Goal: Information Seeking & Learning: Learn about a topic

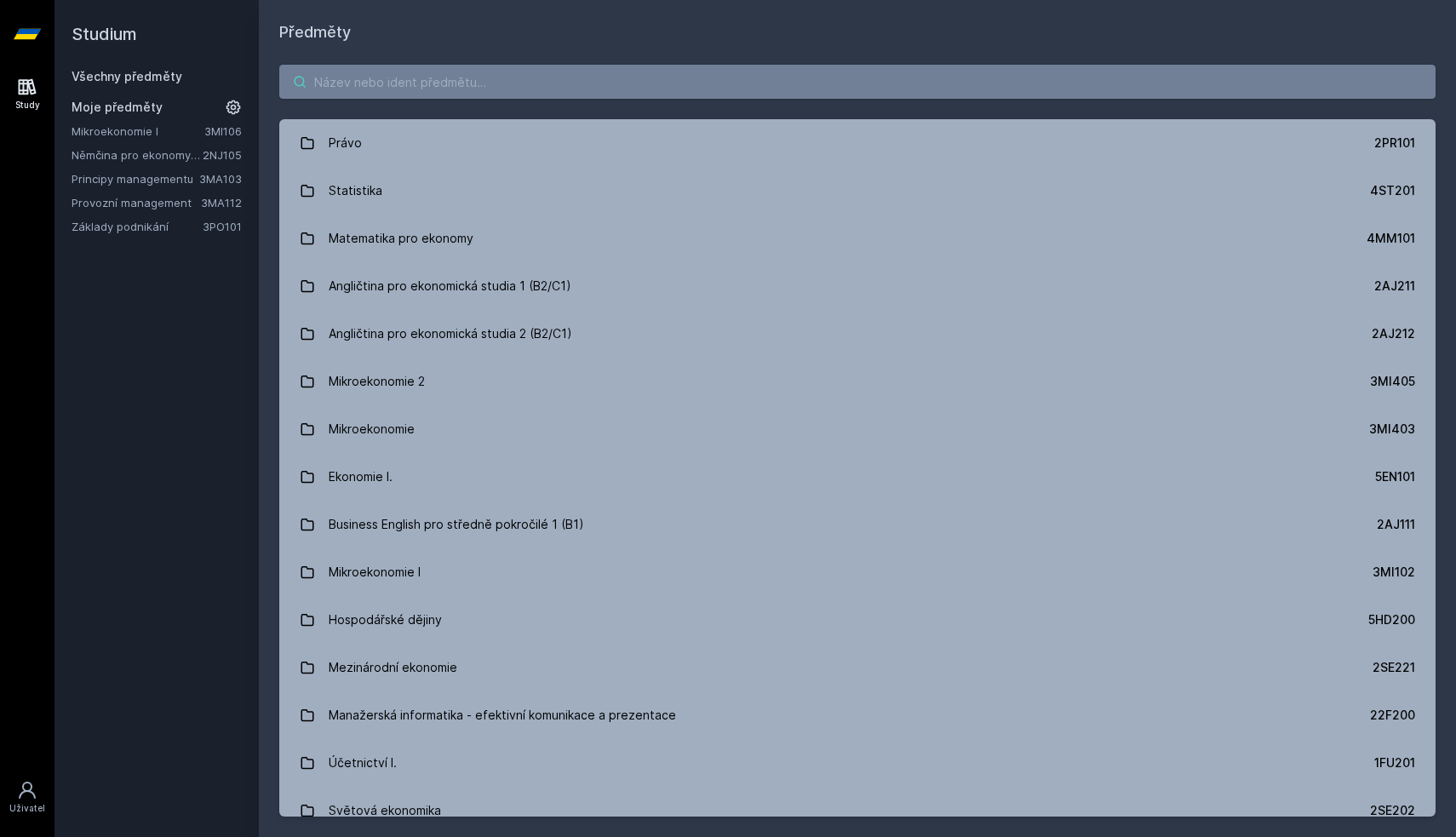
click at [333, 72] on input "search" at bounding box center [858, 81] width 1156 height 34
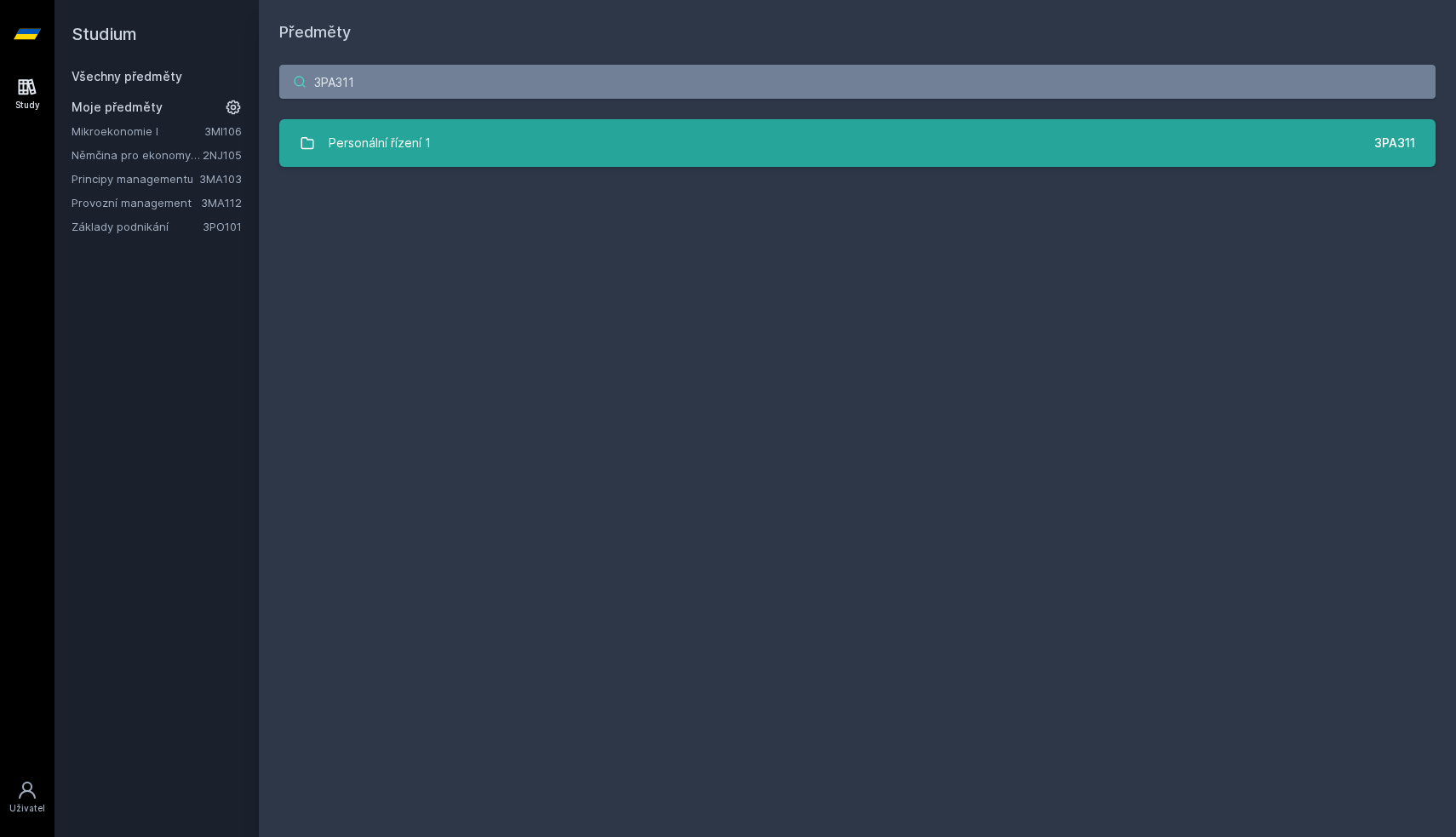
type input "3PA311"
click at [375, 156] on div "Personální řízení 1" at bounding box center [380, 143] width 102 height 34
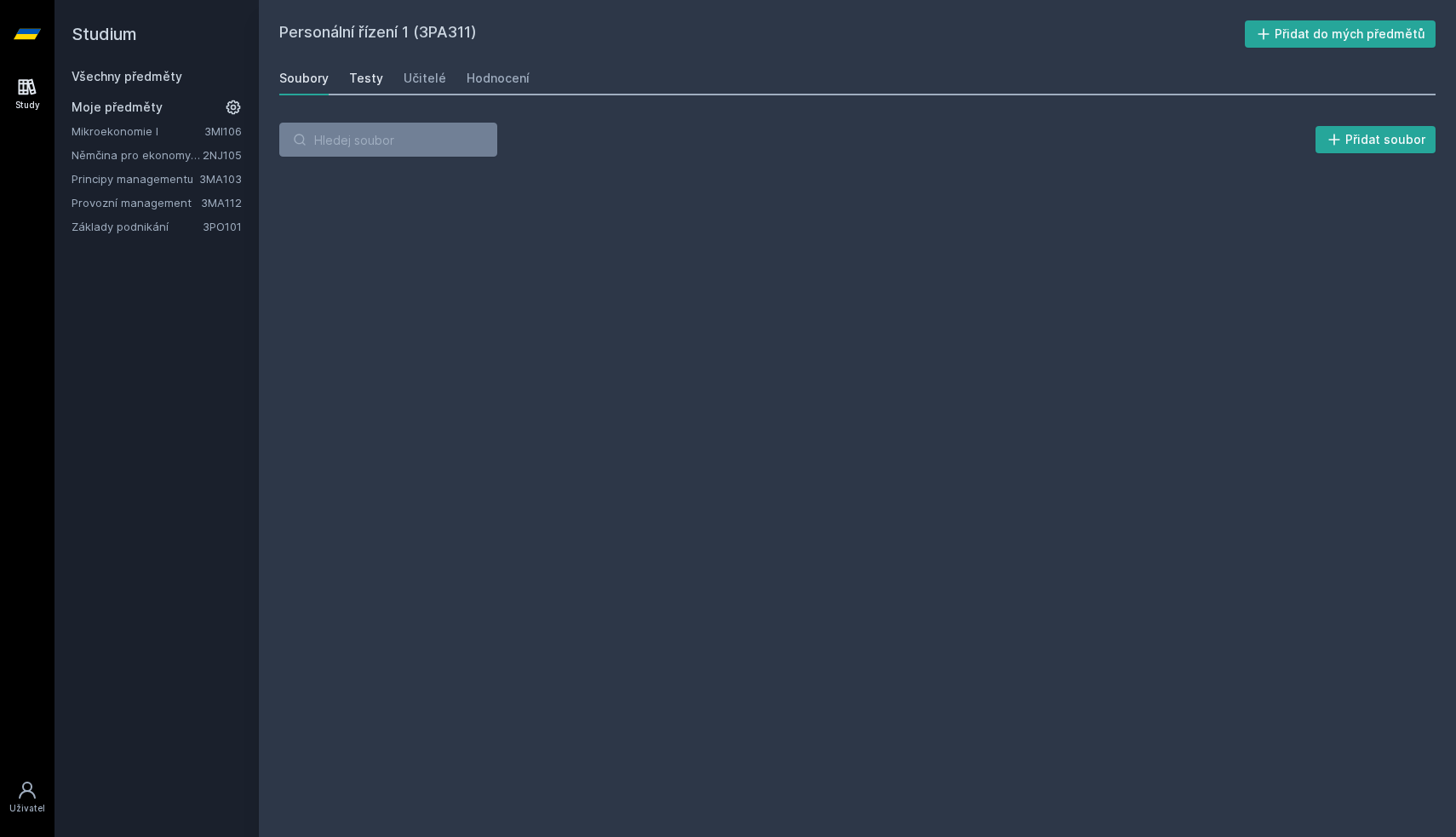
click at [362, 88] on link "Testy" at bounding box center [365, 78] width 34 height 34
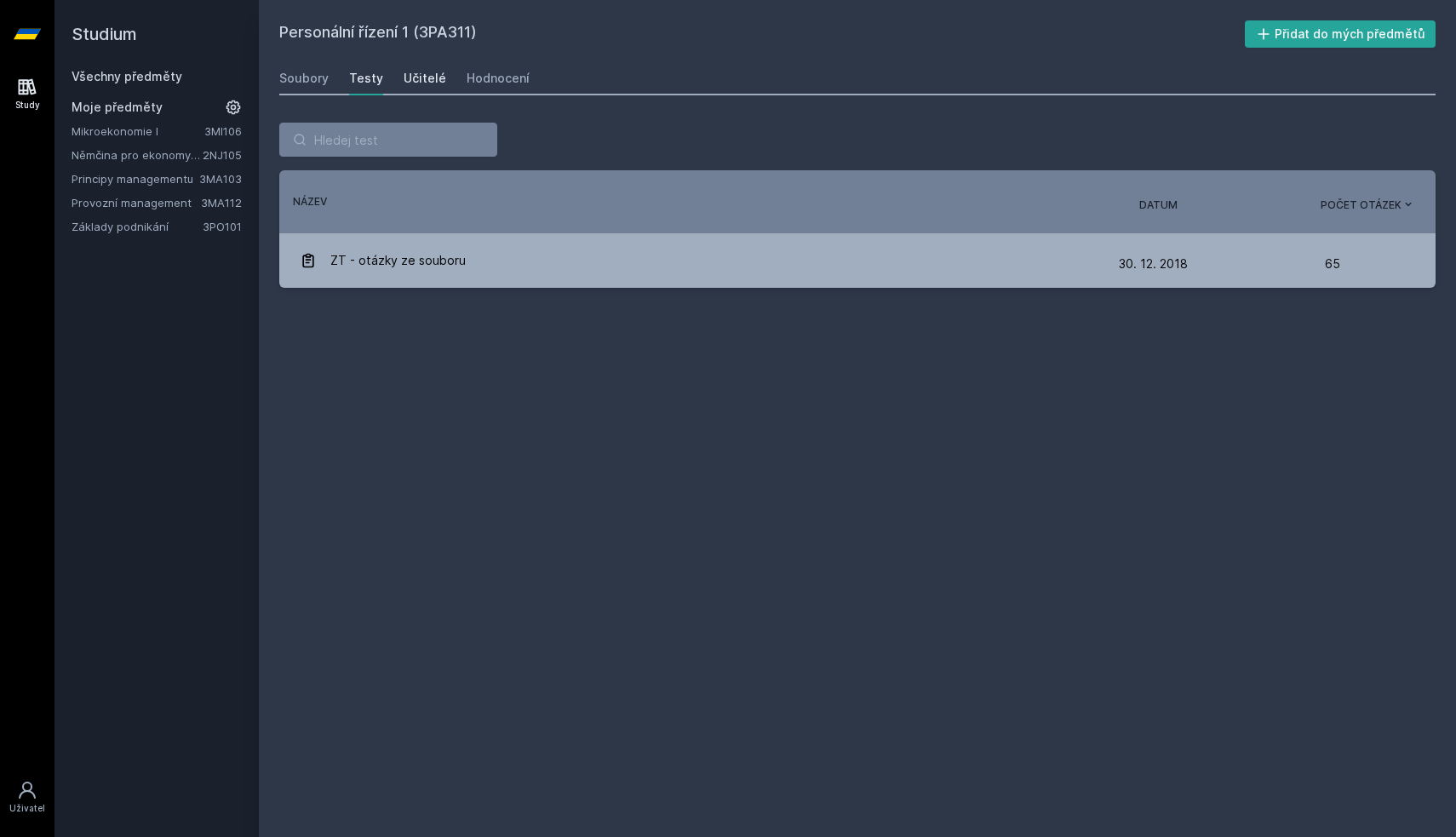
click at [413, 78] on div "Učitelé" at bounding box center [425, 78] width 42 height 17
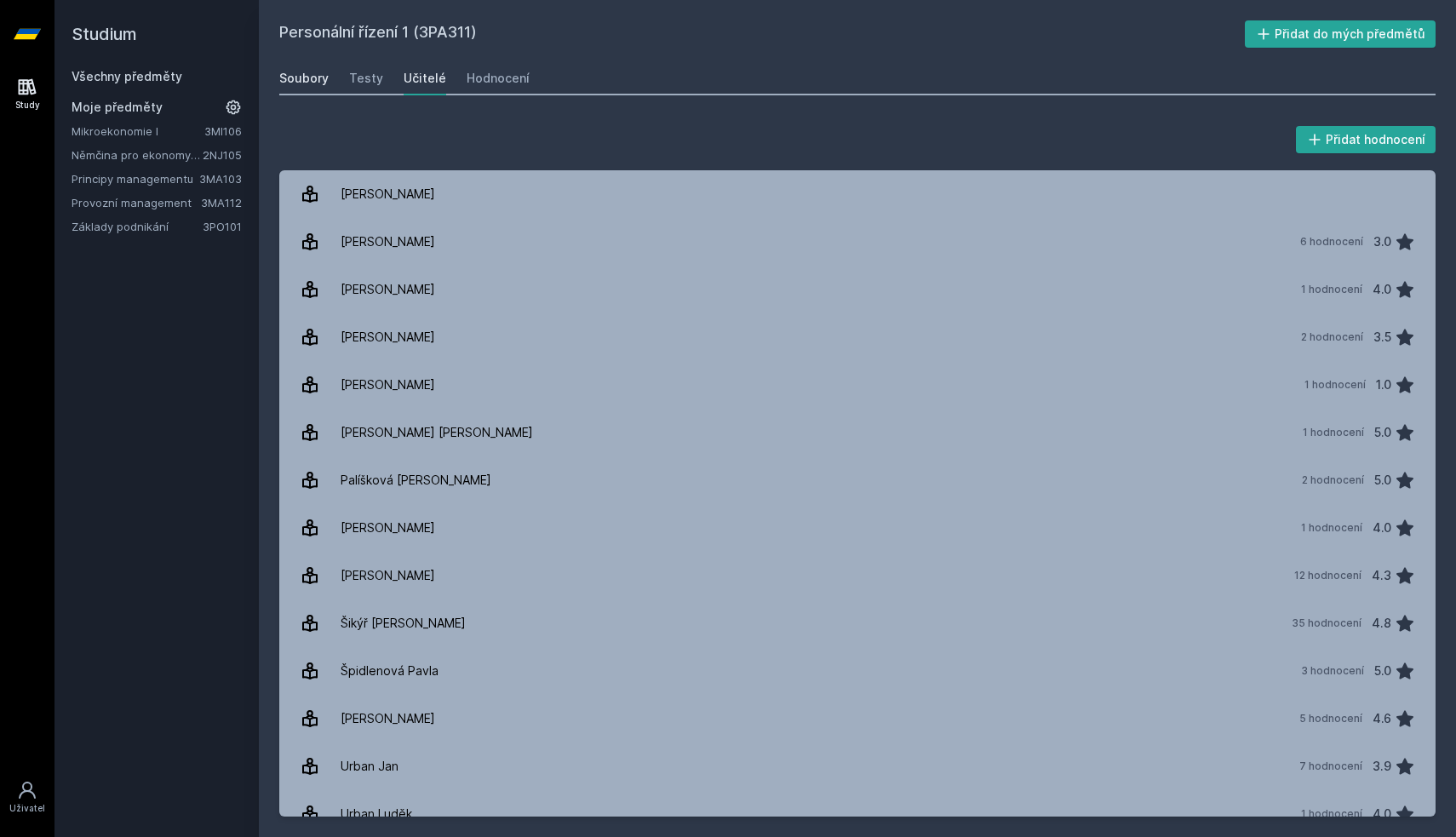
click at [318, 86] on link "Soubory" at bounding box center [304, 78] width 49 height 34
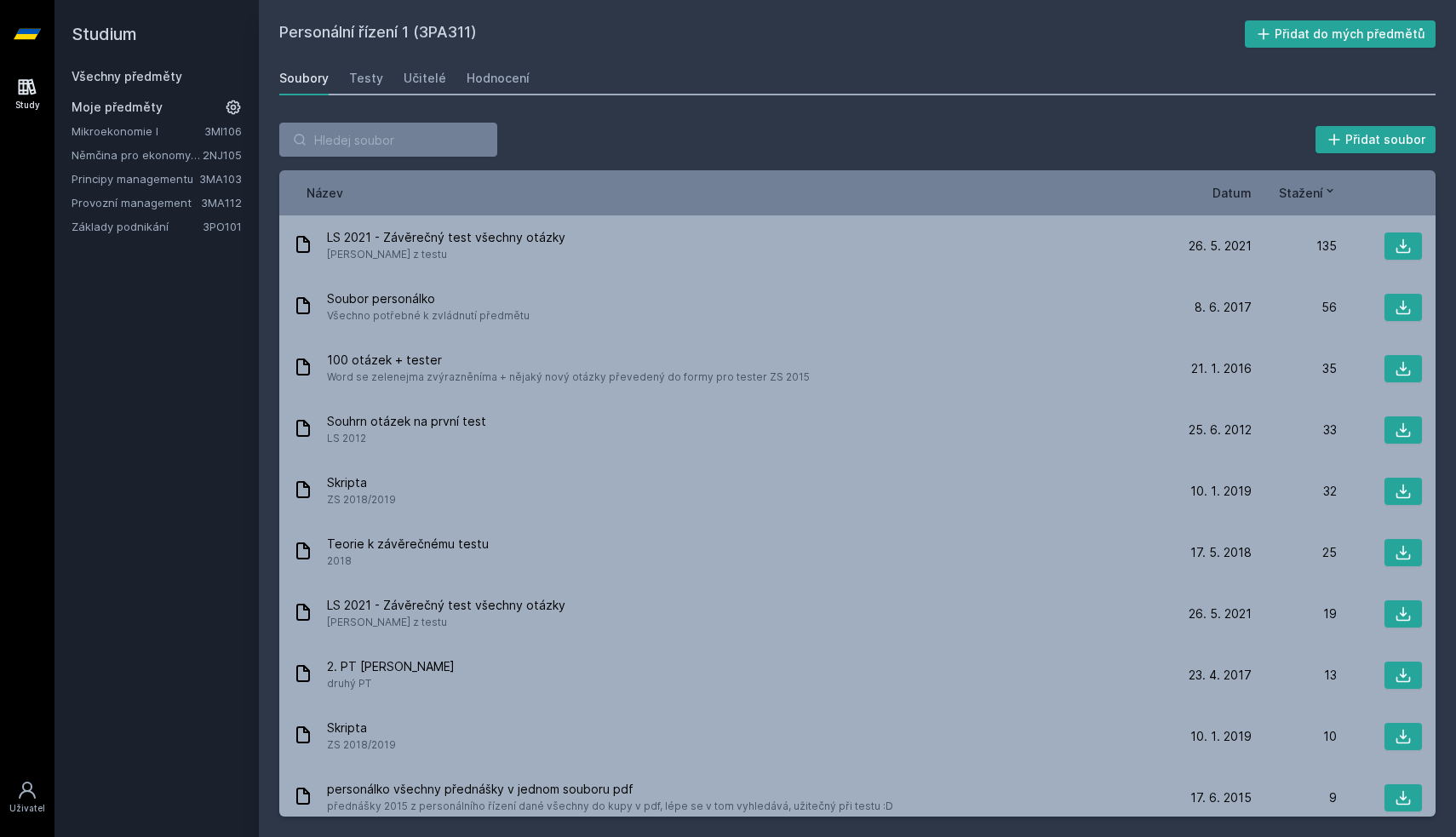
click at [1227, 188] on span "Datum" at bounding box center [1231, 193] width 40 height 18
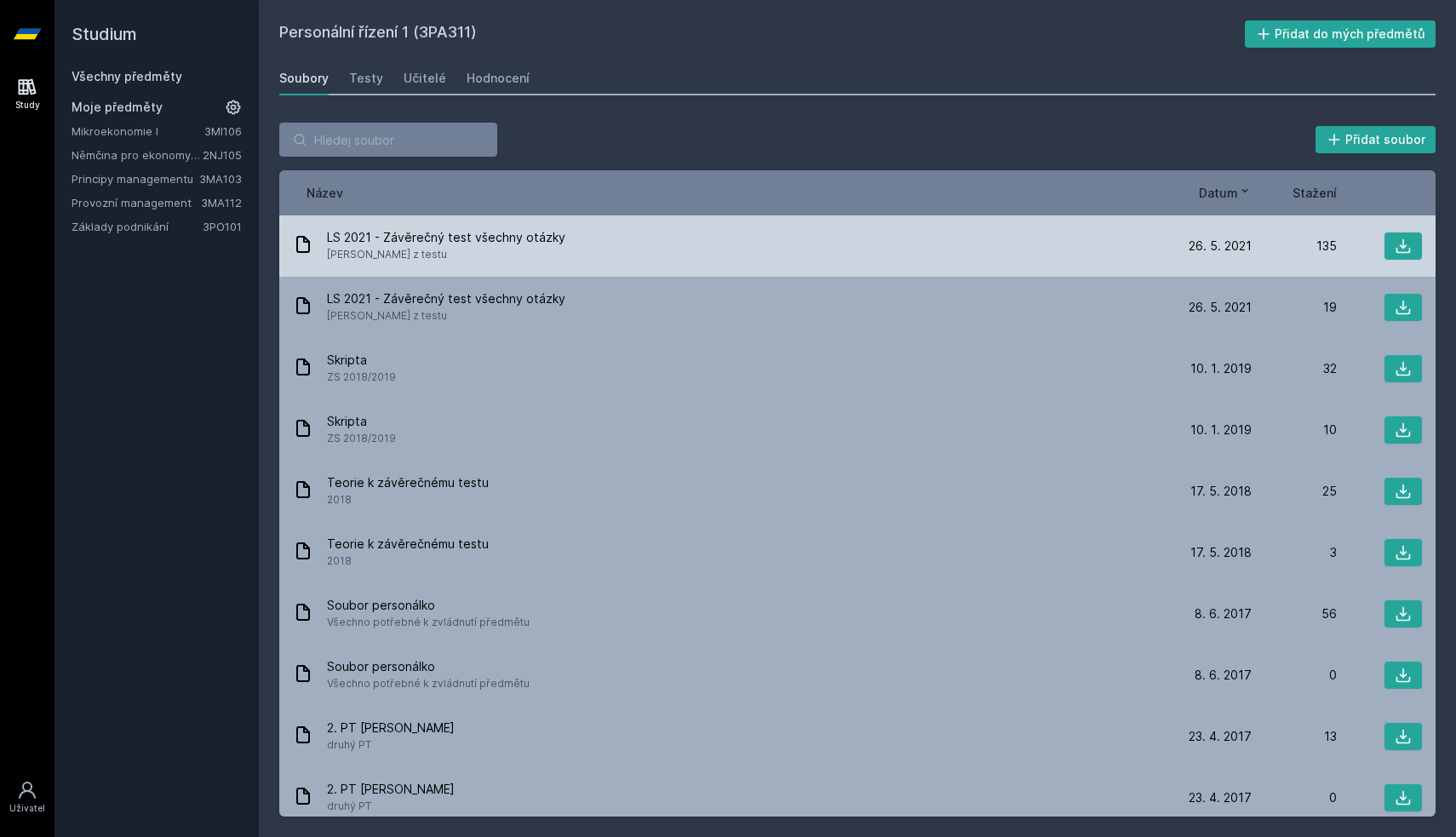
click at [728, 254] on div "LS 2021 - Závěrečný test všechny otázky [PERSON_NAME] z testu" at bounding box center [729, 246] width 874 height 34
click at [1397, 248] on icon at bounding box center [1403, 246] width 14 height 14
